Goal: Task Accomplishment & Management: Manage account settings

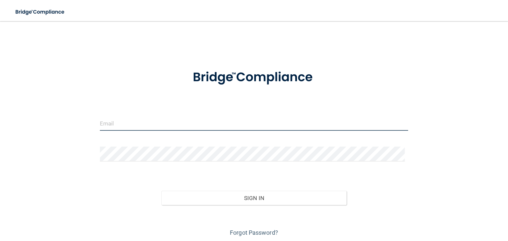
click at [196, 122] on input "email" at bounding box center [254, 123] width 308 height 15
type input "[EMAIL_ADDRESS][DOMAIN_NAME]"
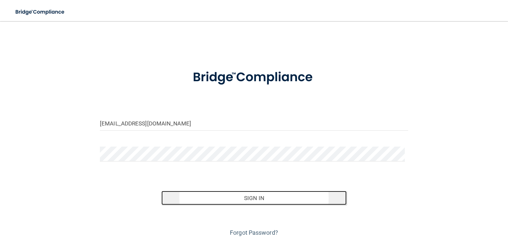
click at [283, 200] on button "Sign In" at bounding box center [253, 198] width 185 height 15
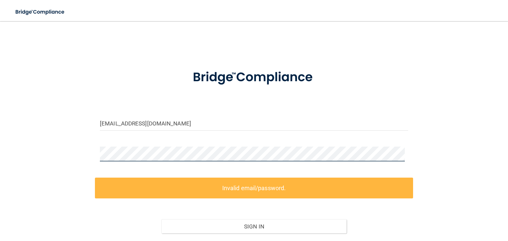
click at [91, 151] on div "[EMAIL_ADDRESS][DOMAIN_NAME] Invalid email/password. You don't have permission …" at bounding box center [253, 147] width 481 height 239
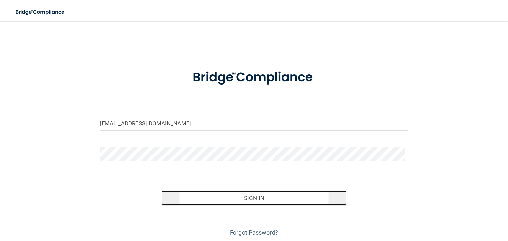
click at [246, 201] on button "Sign In" at bounding box center [253, 198] width 185 height 15
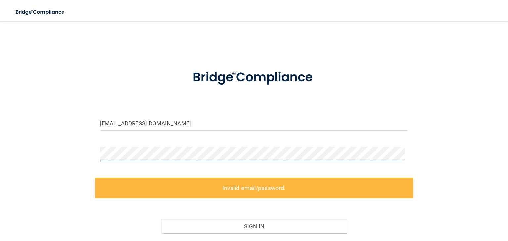
click at [91, 149] on div "[EMAIL_ADDRESS][DOMAIN_NAME] Invalid email/password. You don't have permission …" at bounding box center [253, 147] width 481 height 239
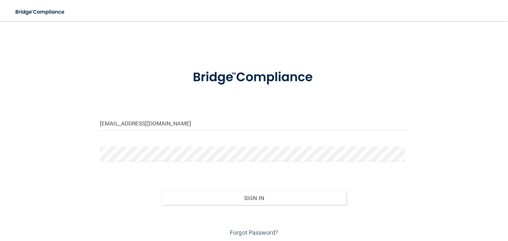
click at [255, 189] on div "Sign In" at bounding box center [254, 192] width 318 height 28
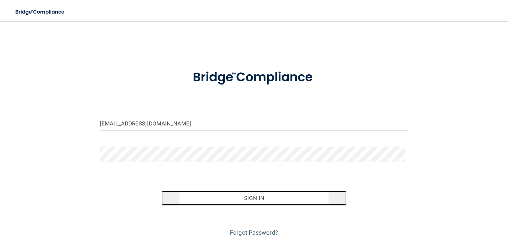
click at [259, 196] on button "Sign In" at bounding box center [253, 198] width 185 height 15
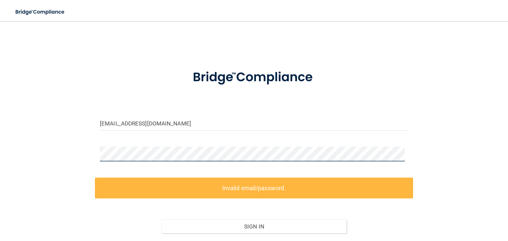
click at [88, 150] on div "[EMAIL_ADDRESS][DOMAIN_NAME] Invalid email/password. You don't have permission …" at bounding box center [253, 147] width 481 height 239
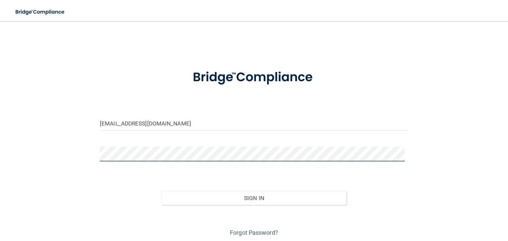
click at [161, 191] on button "Sign In" at bounding box center [253, 198] width 185 height 15
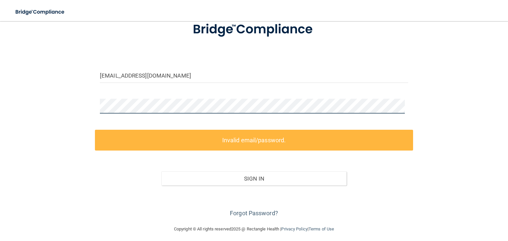
scroll to position [52, 0]
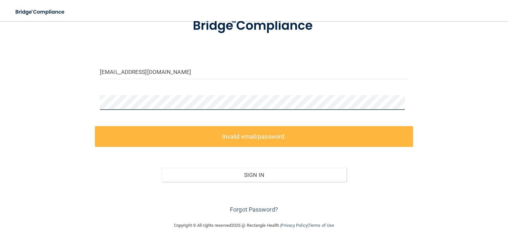
click at [77, 103] on div "[EMAIL_ADDRESS][DOMAIN_NAME] Invalid email/password. You don't have permission …" at bounding box center [253, 95] width 481 height 239
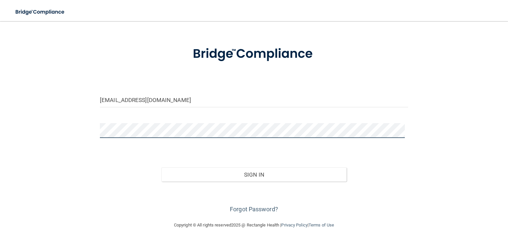
scroll to position [23, 0]
click at [161, 168] on button "Sign In" at bounding box center [253, 175] width 185 height 15
